Goal: Task Accomplishment & Management: Manage account settings

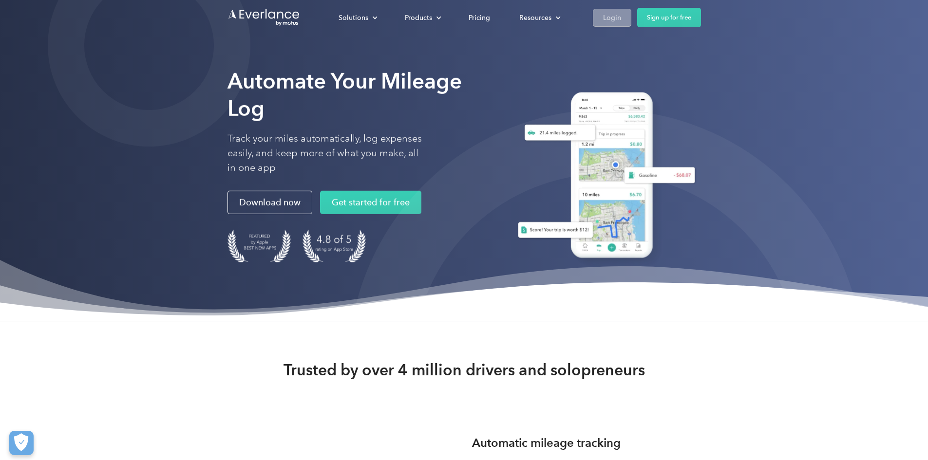
click at [621, 15] on div "Login" at bounding box center [612, 18] width 18 height 12
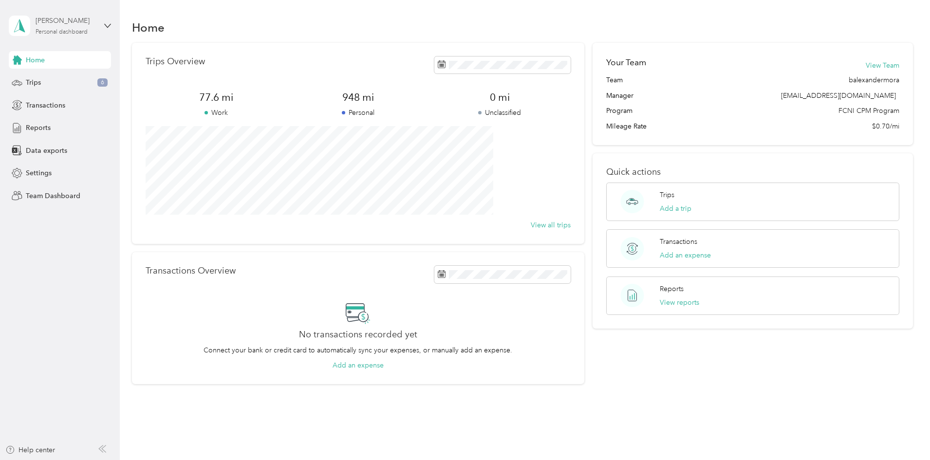
click at [74, 32] on div "Personal dashboard" at bounding box center [62, 32] width 52 height 6
click at [56, 83] on div "Team dashboard" at bounding box center [111, 80] width 191 height 17
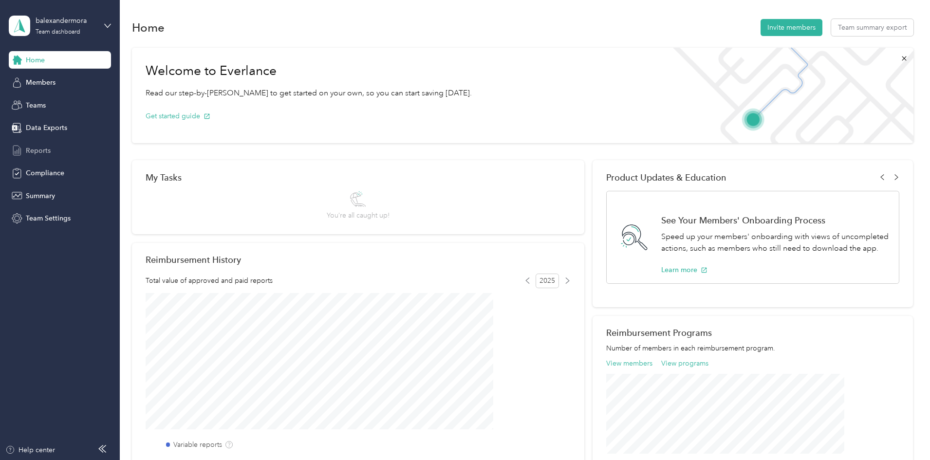
click at [42, 151] on span "Reports" at bounding box center [38, 151] width 25 height 10
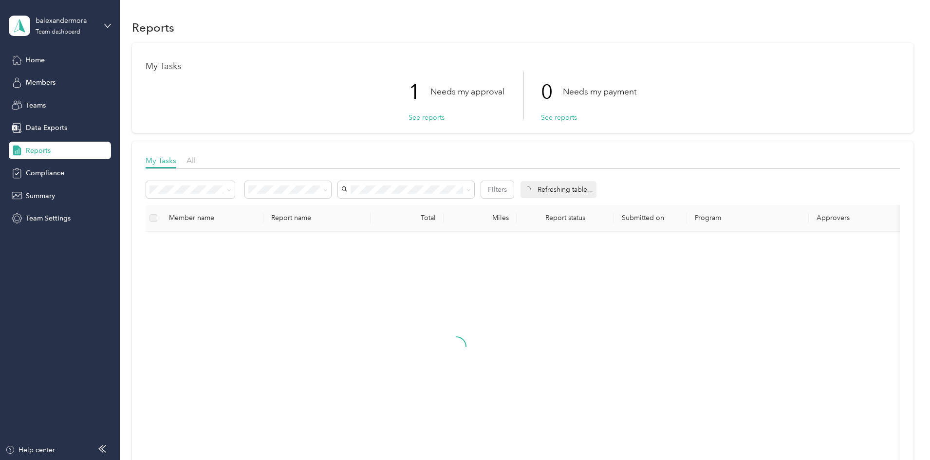
click at [461, 90] on p "Needs my approval" at bounding box center [467, 92] width 74 height 12
click at [424, 117] on button "See reports" at bounding box center [426, 117] width 36 height 10
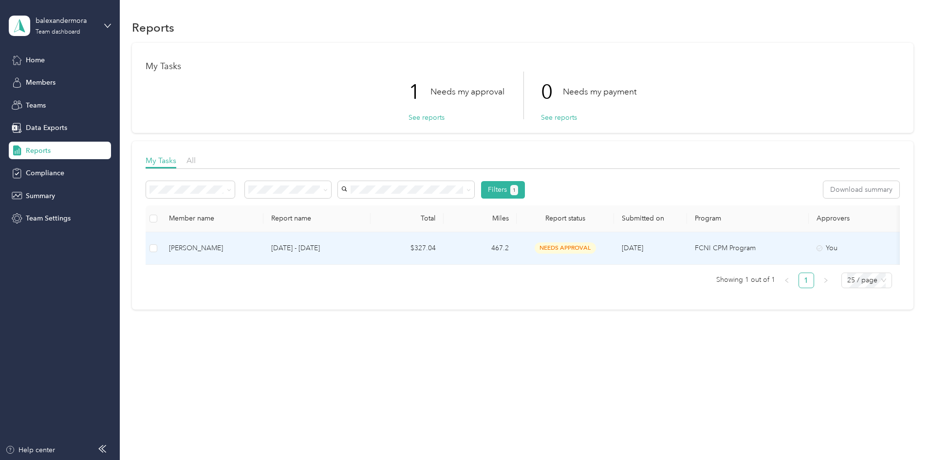
click at [596, 246] on span "needs approval" at bounding box center [565, 247] width 61 height 11
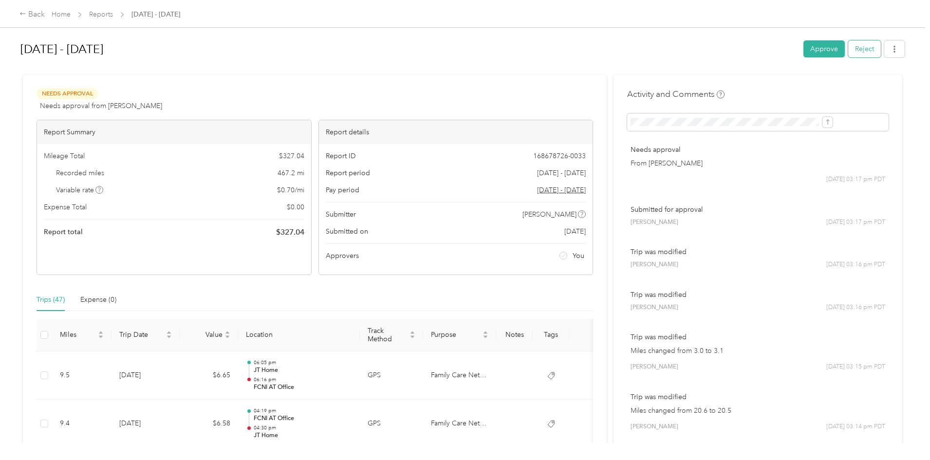
click at [848, 49] on button "Reject" at bounding box center [864, 48] width 33 height 17
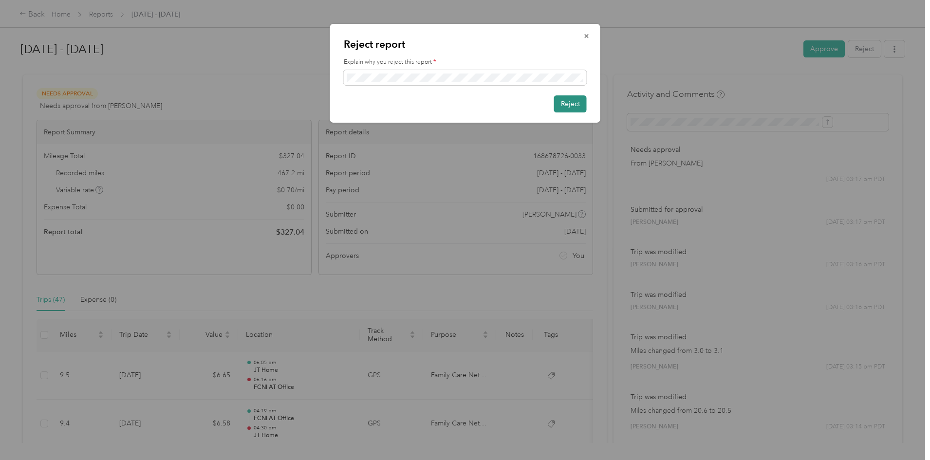
click at [582, 101] on button "Reject" at bounding box center [570, 103] width 33 height 17
